Goal: Manage account settings

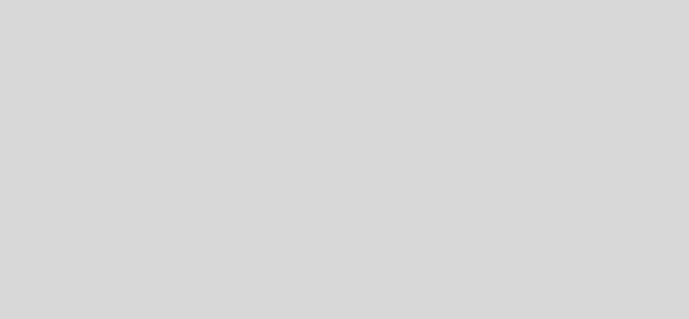
select select "es"
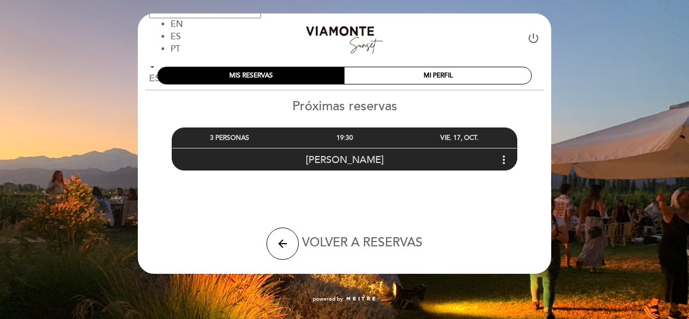
click at [504, 159] on icon "more_vert" at bounding box center [504, 159] width 13 height 13
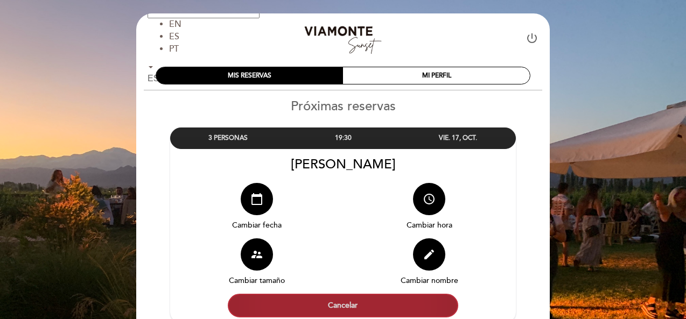
click at [380, 306] on button "Cancelar" at bounding box center [343, 306] width 230 height 24
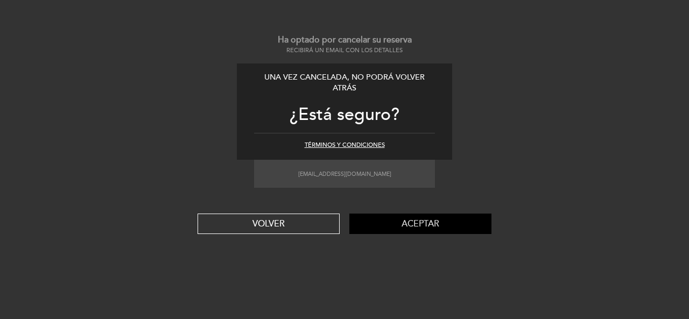
click at [405, 230] on button "Aceptar" at bounding box center [420, 224] width 142 height 20
